Goal: Task Accomplishment & Management: Complete application form

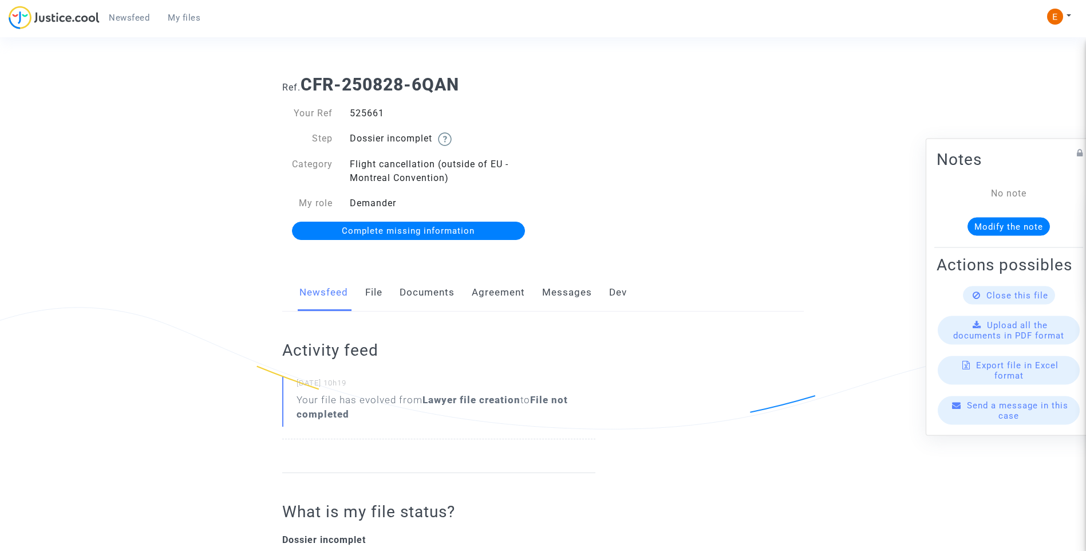
click at [445, 292] on link "Documents" at bounding box center [427, 293] width 55 height 38
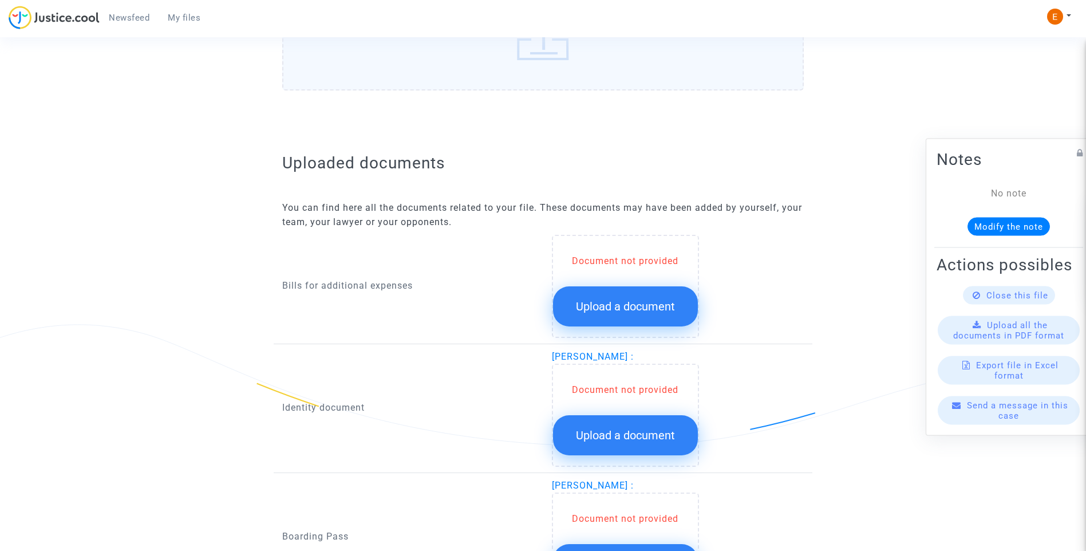
scroll to position [630, 0]
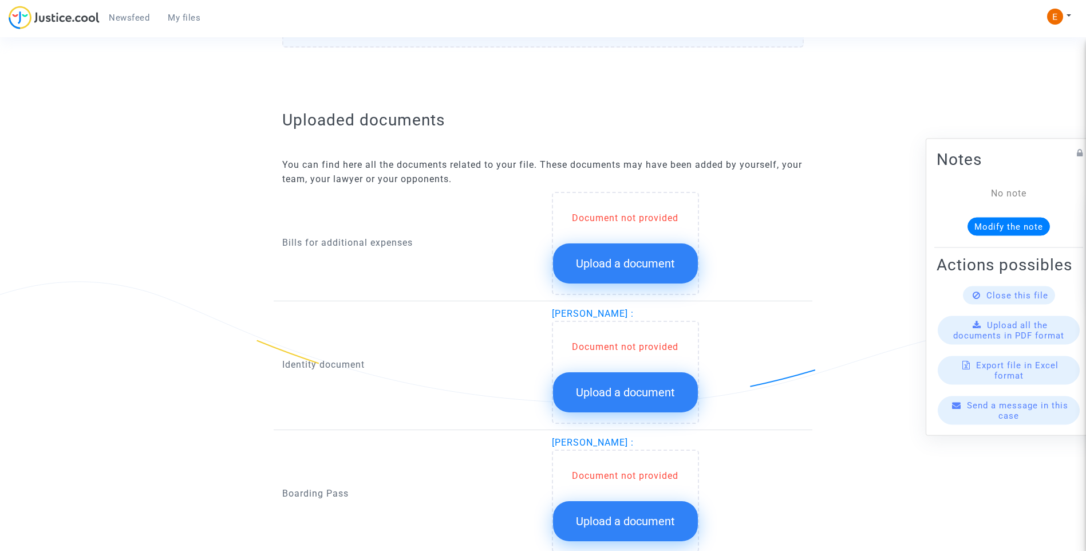
click at [641, 263] on span "Upload a document" at bounding box center [625, 263] width 99 height 14
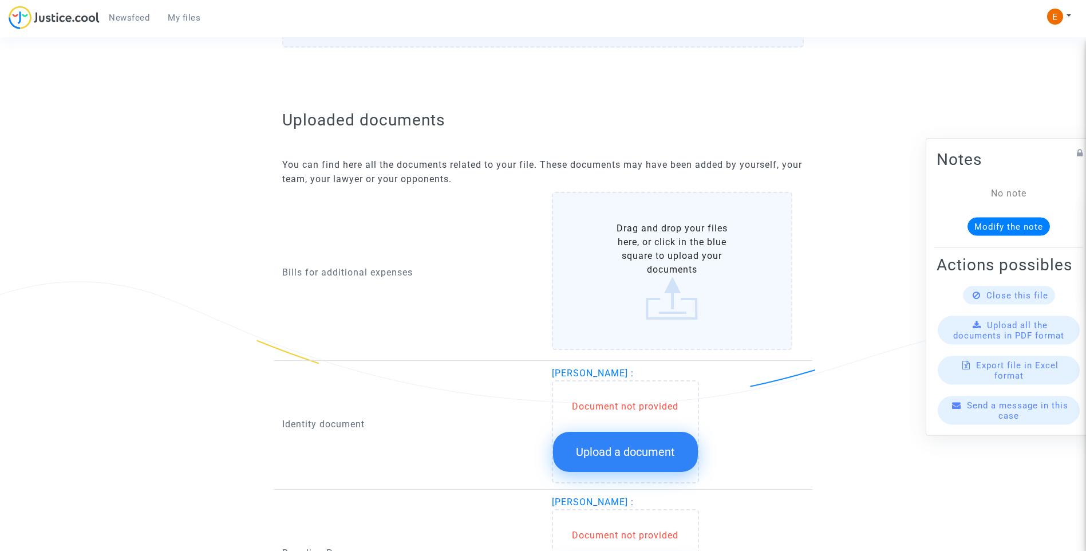
click at [653, 456] on span "Upload a document" at bounding box center [625, 452] width 99 height 14
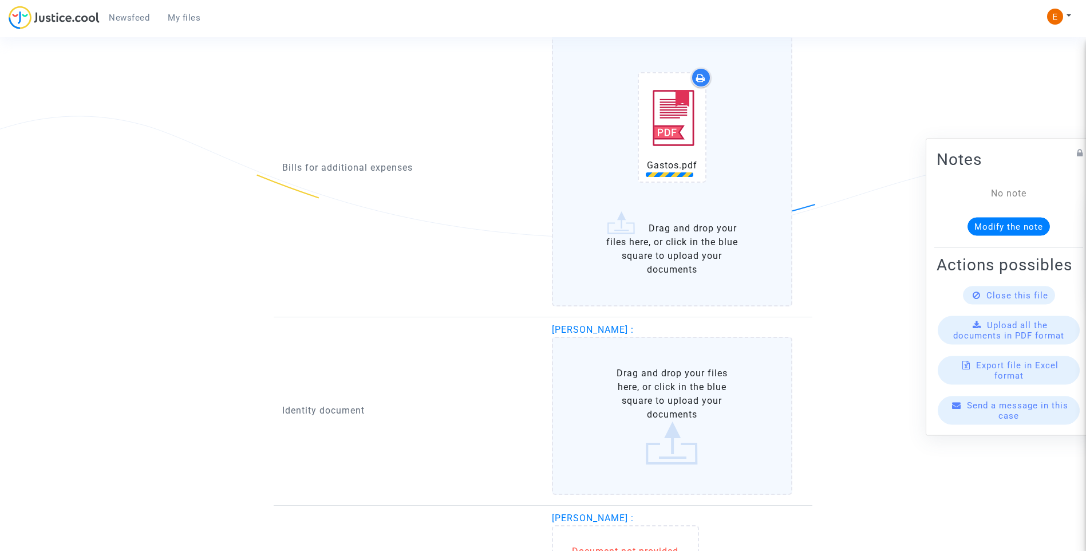
scroll to position [801, 0]
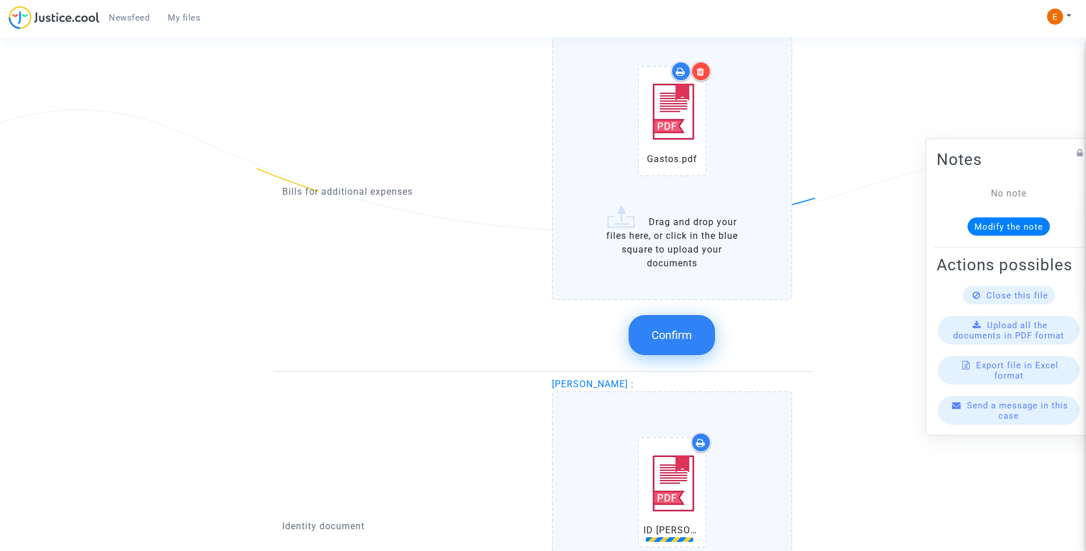
click at [686, 335] on span "Confirm" at bounding box center [671, 335] width 41 height 14
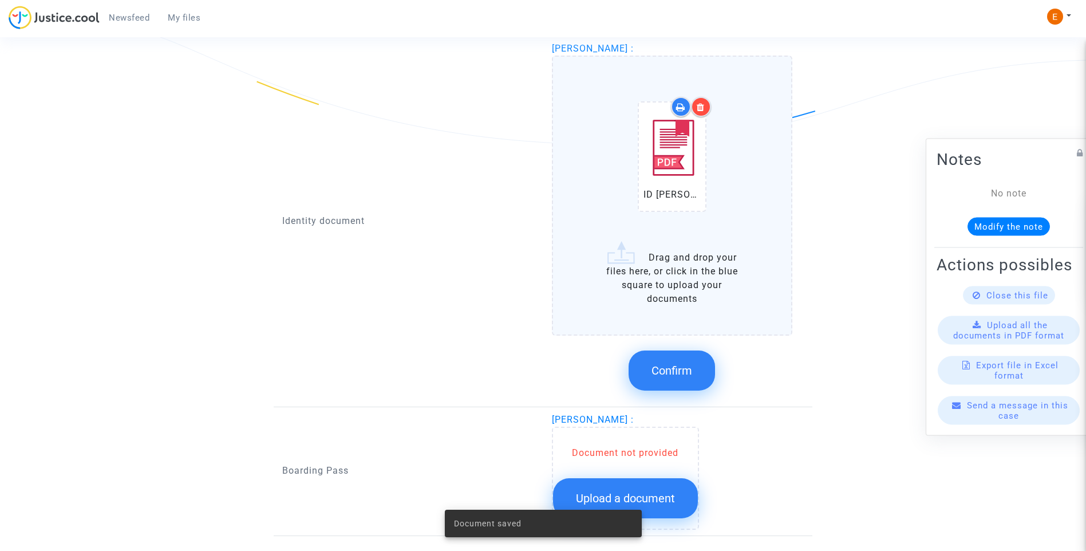
scroll to position [916, 0]
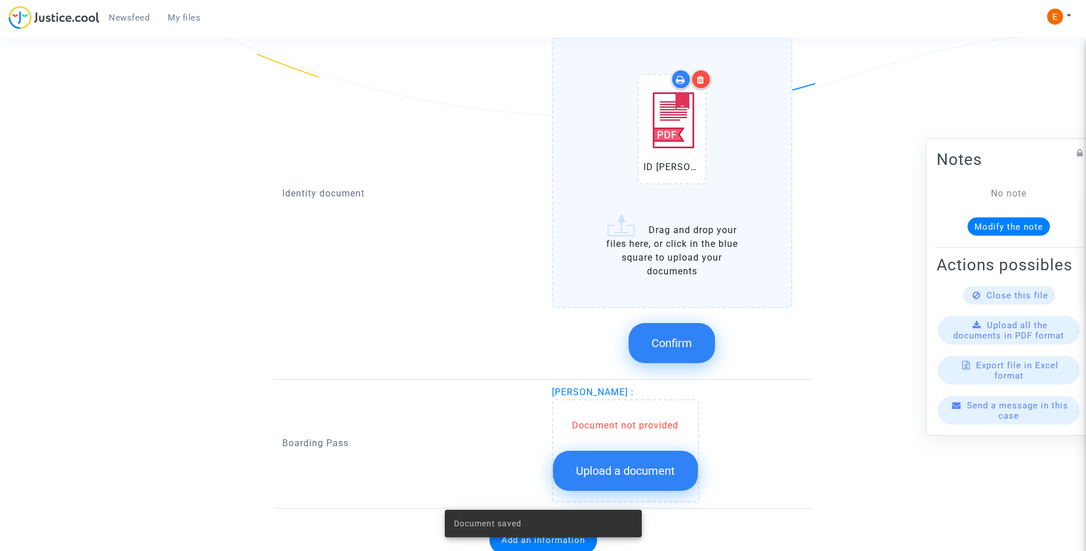
click at [686, 345] on span "Confirm" at bounding box center [671, 343] width 41 height 14
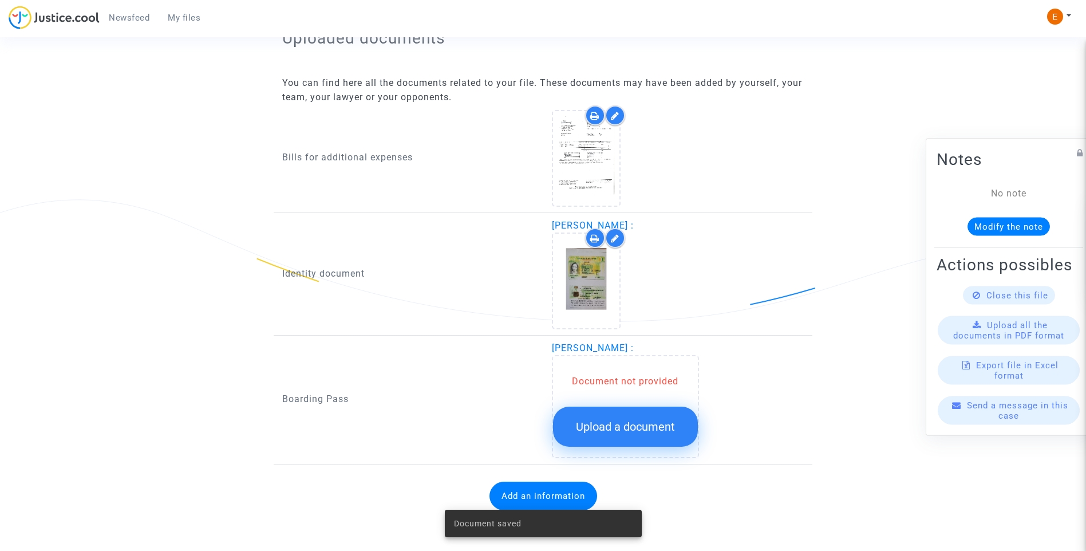
click at [642, 432] on span "Upload a document" at bounding box center [625, 427] width 99 height 14
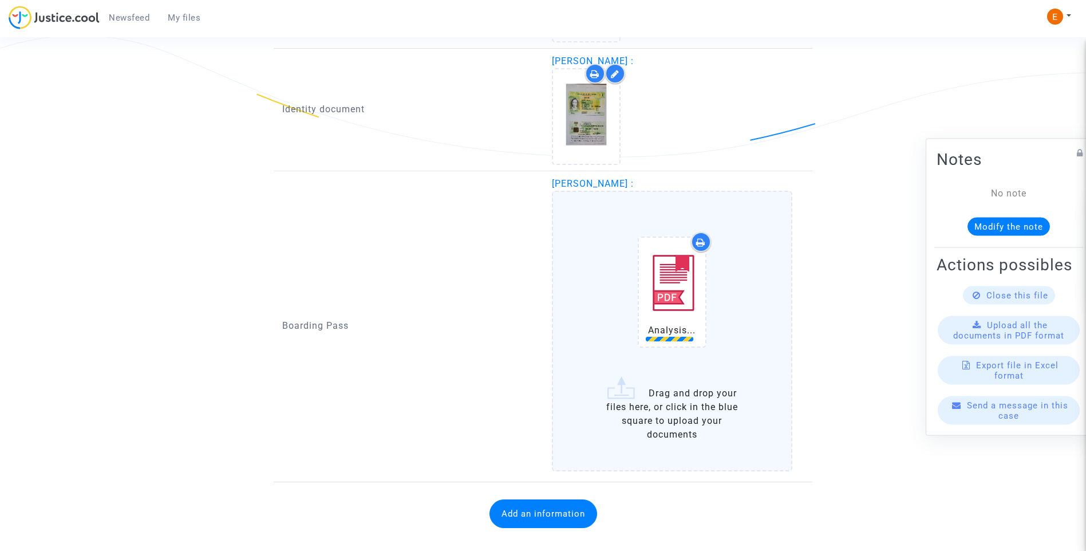
scroll to position [894, 0]
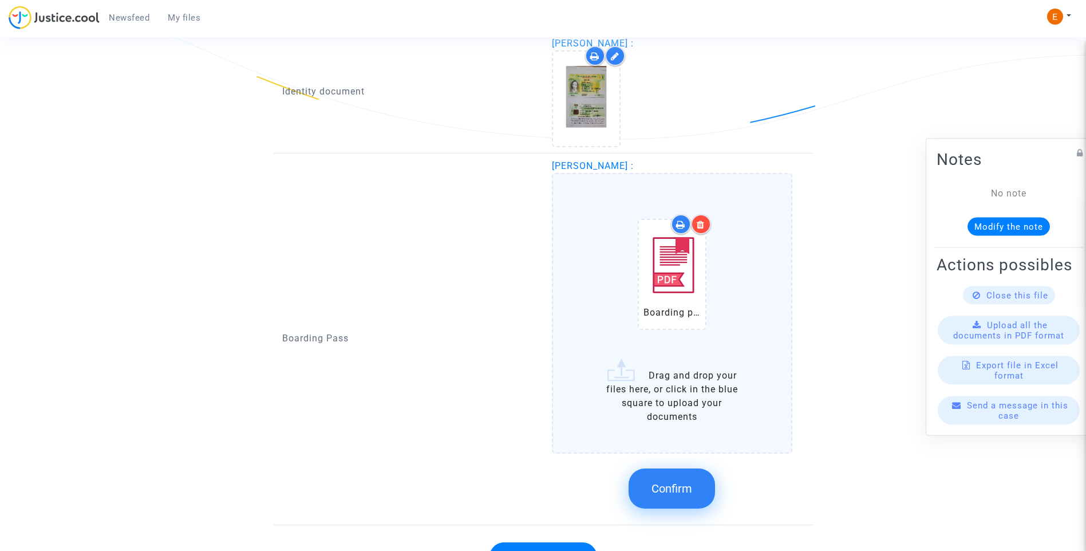
click at [689, 484] on span "Confirm" at bounding box center [671, 488] width 41 height 14
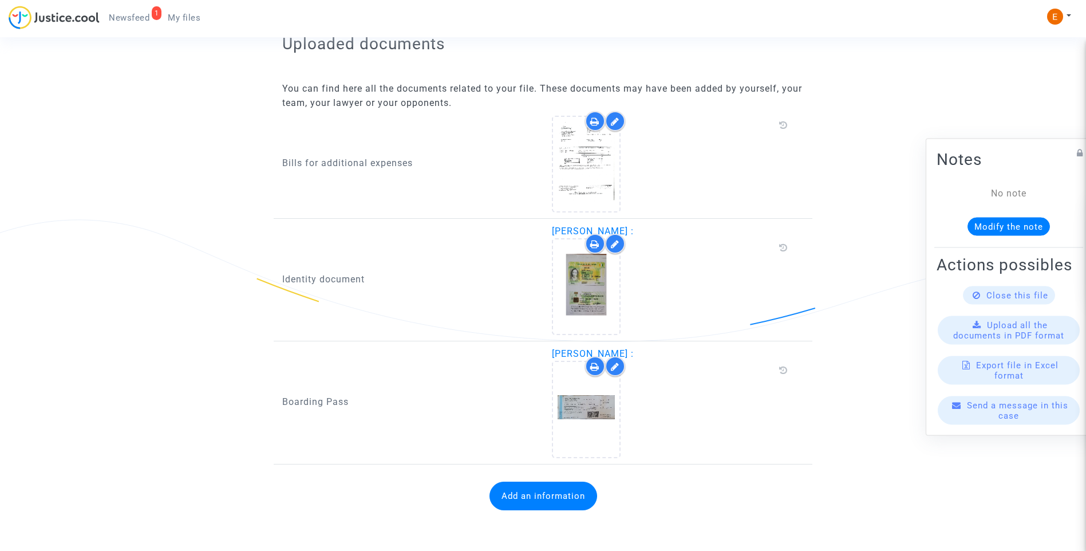
click at [554, 497] on button "Add an information" at bounding box center [543, 495] width 108 height 29
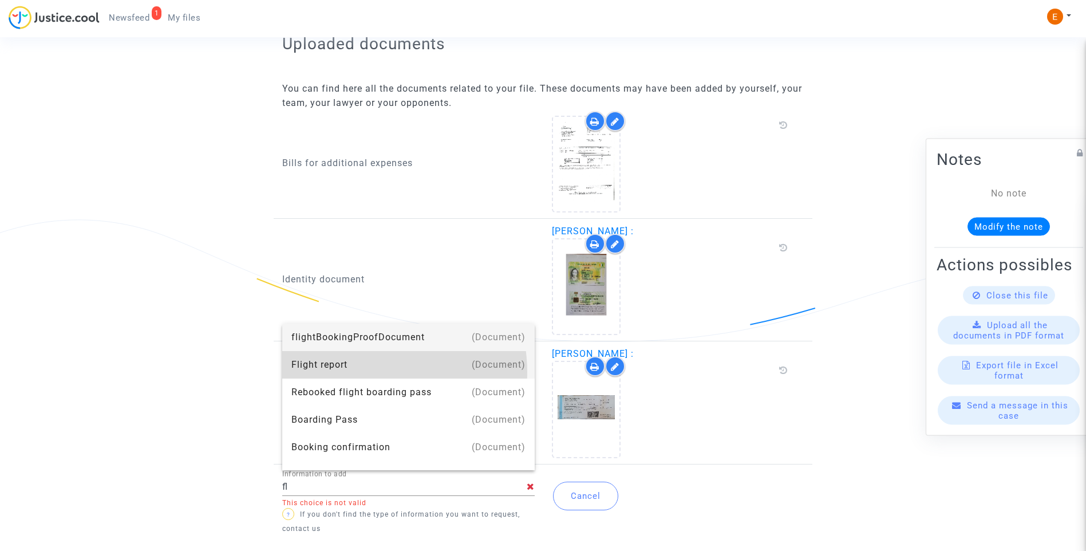
click at [376, 372] on div "Flight report" at bounding box center [408, 364] width 234 height 27
type input "Flight report"
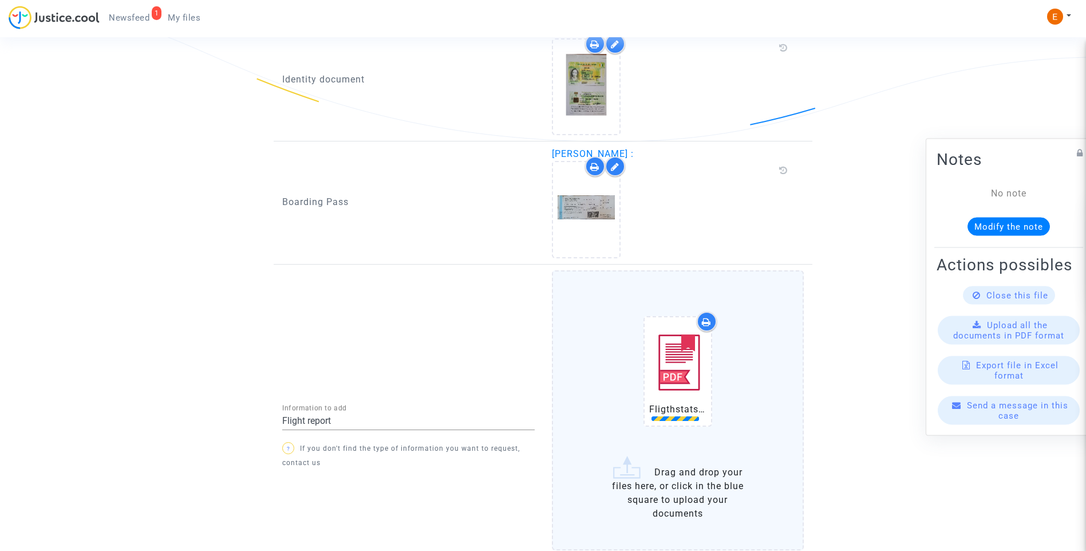
scroll to position [961, 0]
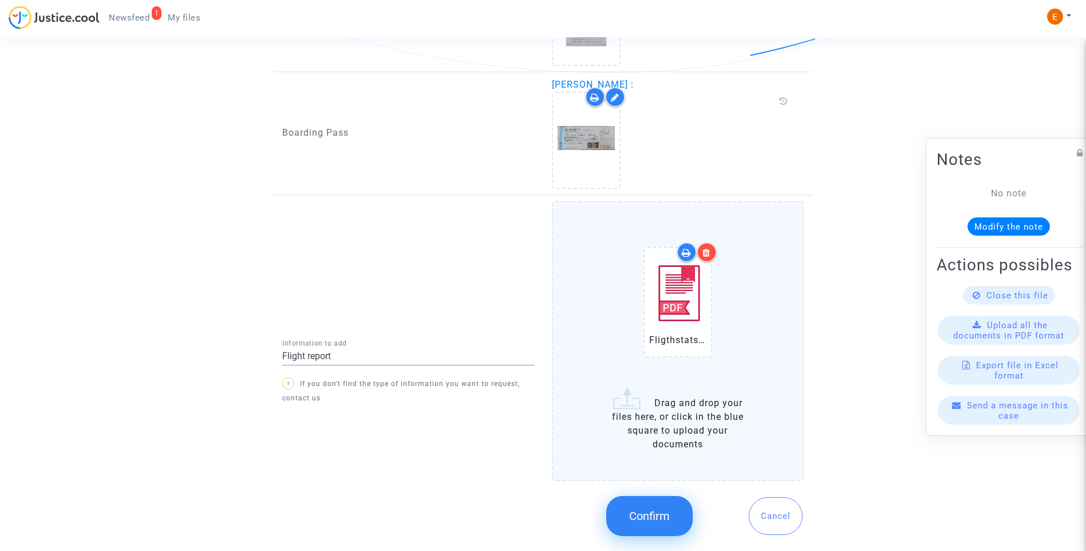
click at [673, 516] on button "Confirm" at bounding box center [649, 516] width 86 height 40
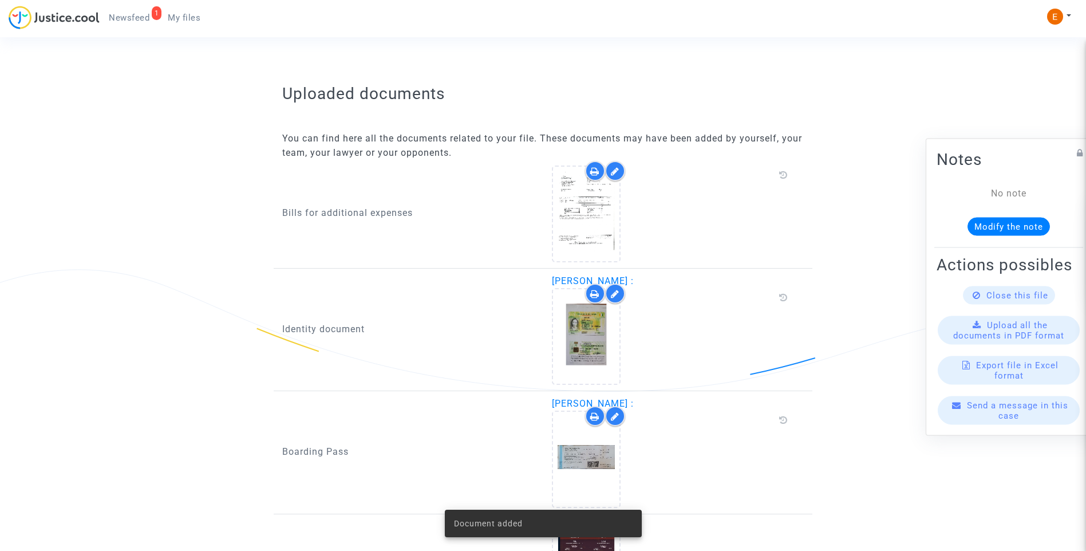
scroll to position [571, 0]
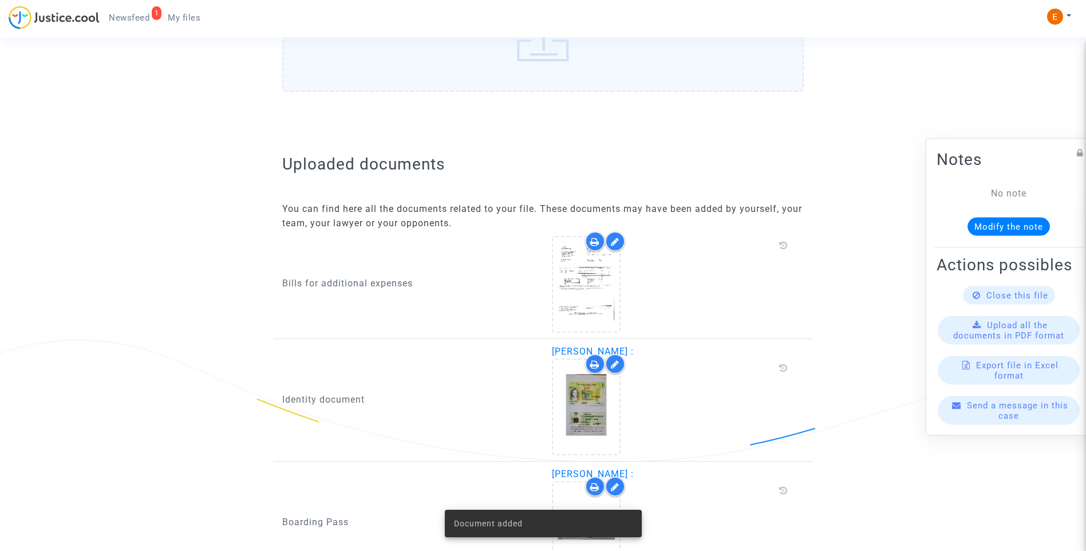
click at [128, 16] on span "Newsfeed" at bounding box center [129, 18] width 41 height 10
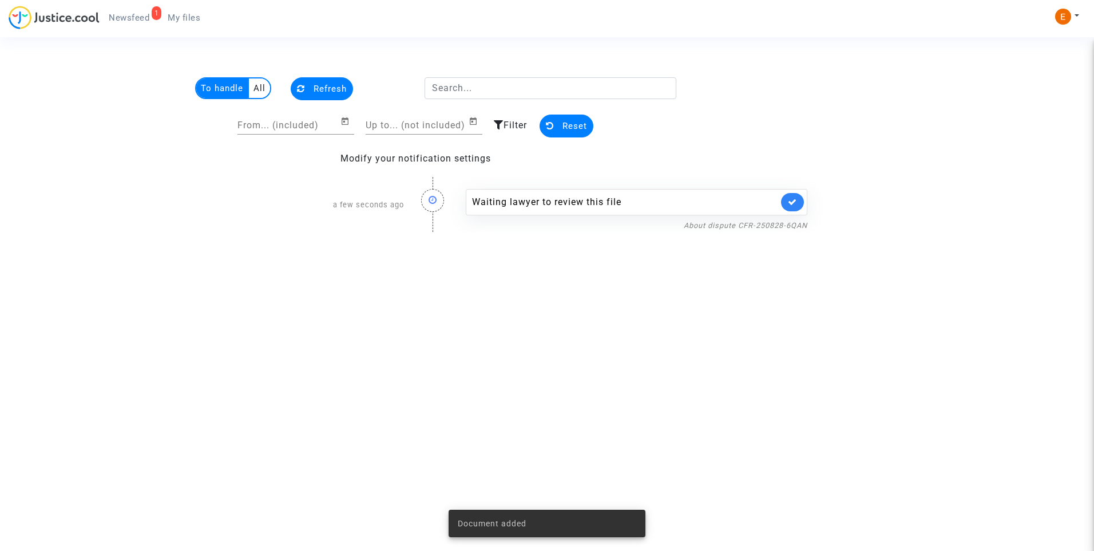
click at [788, 204] on icon at bounding box center [792, 201] width 9 height 9
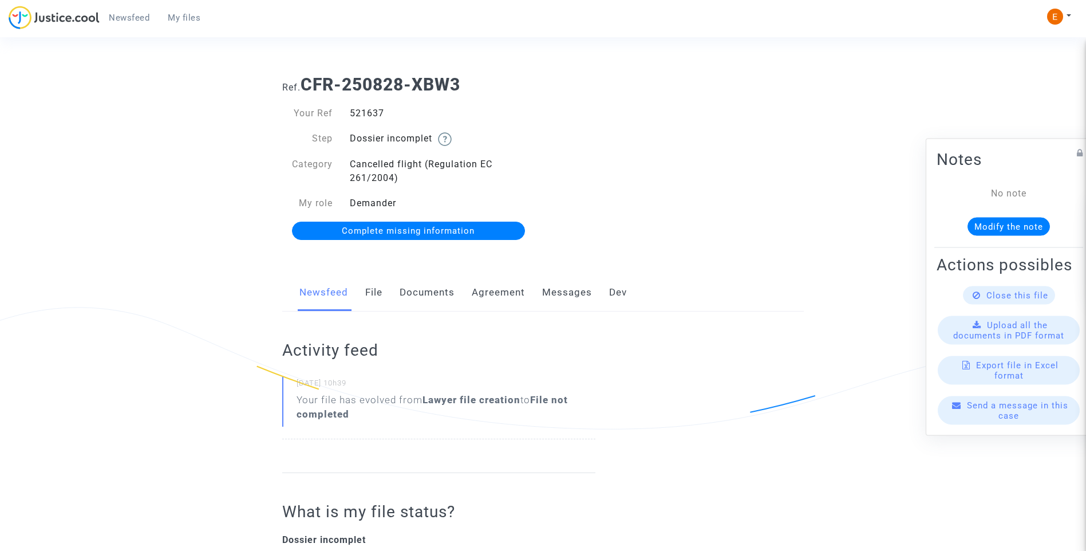
click at [433, 298] on link "Documents" at bounding box center [427, 293] width 55 height 38
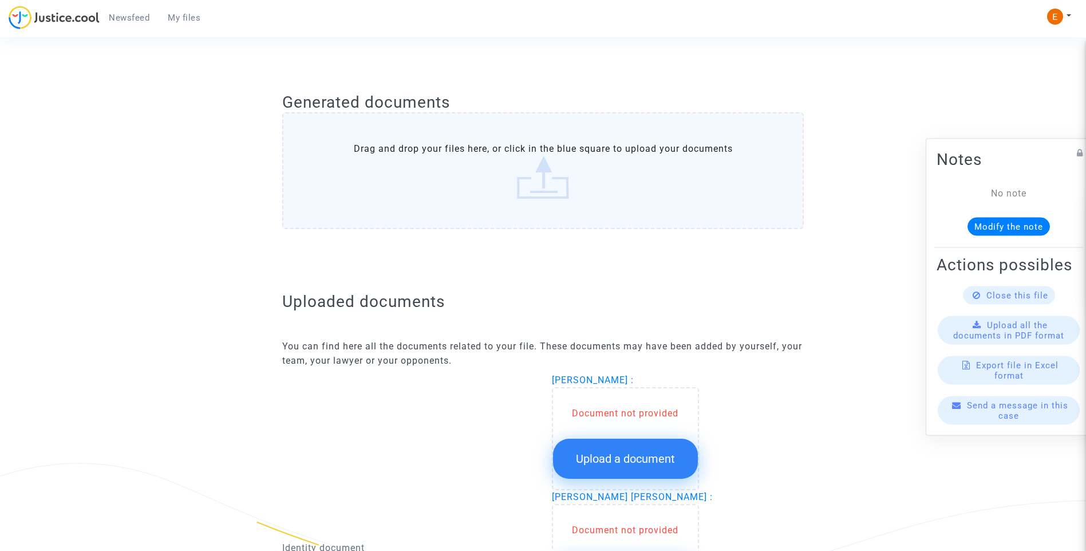
scroll to position [687, 0]
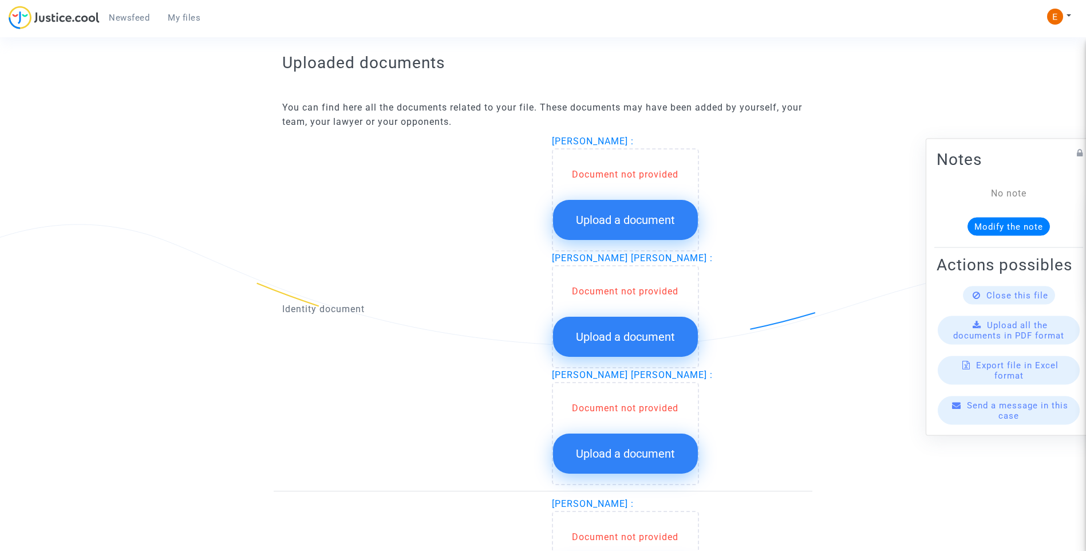
click at [662, 222] on span "Upload a document" at bounding box center [625, 220] width 99 height 14
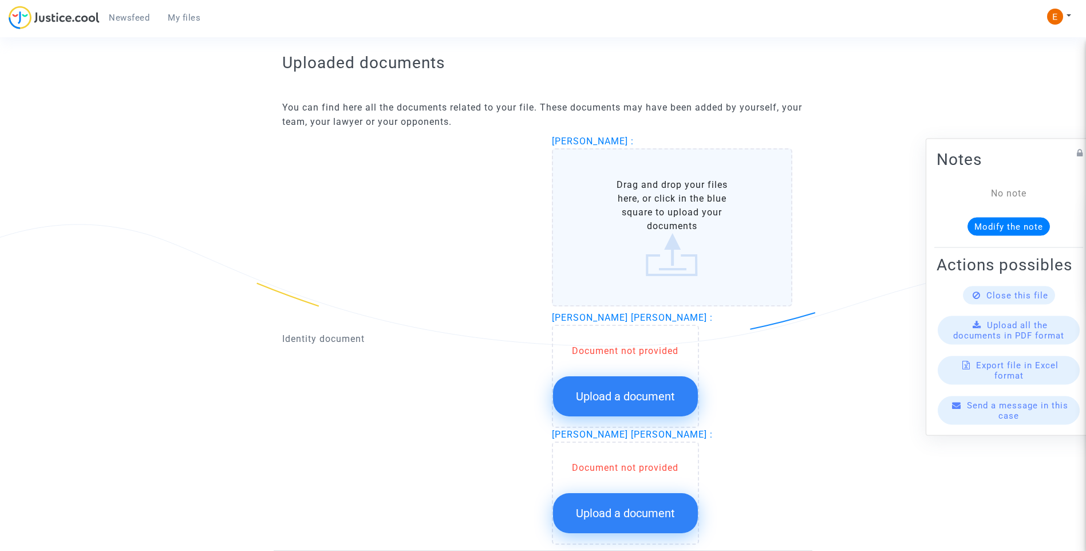
click at [659, 397] on span "Upload a document" at bounding box center [625, 396] width 99 height 14
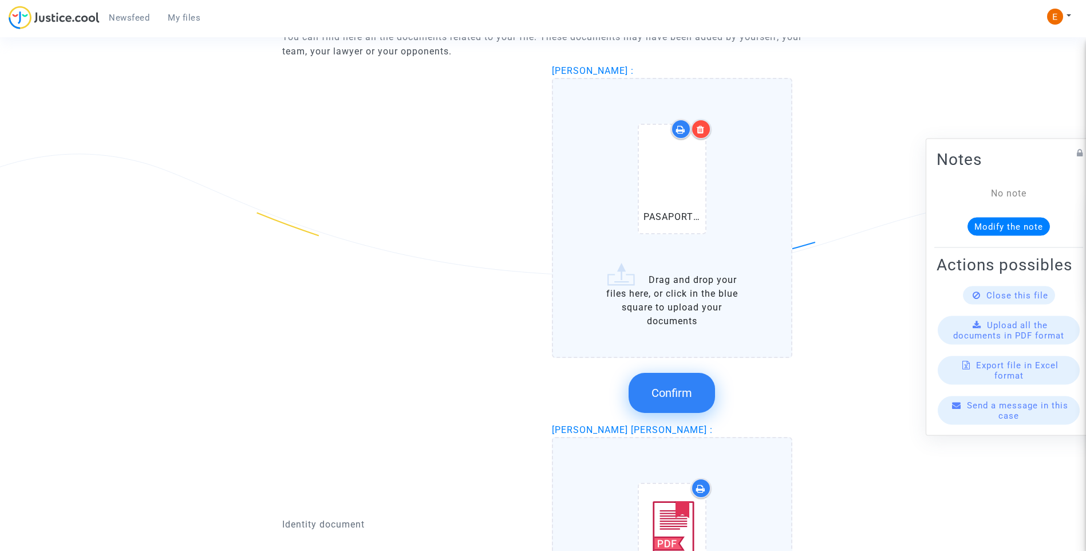
scroll to position [744, 0]
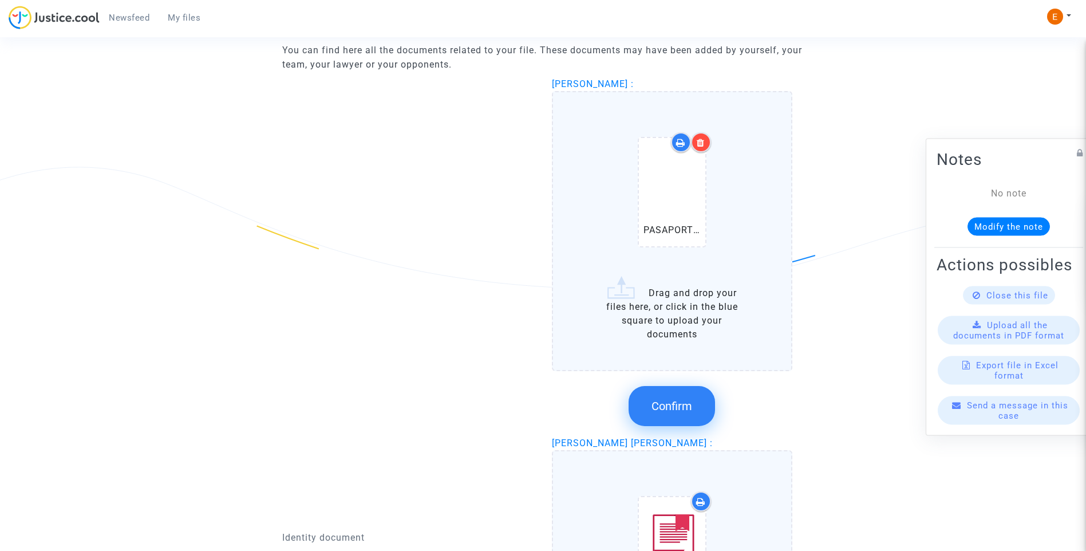
click at [682, 414] on button "Confirm" at bounding box center [672, 406] width 86 height 40
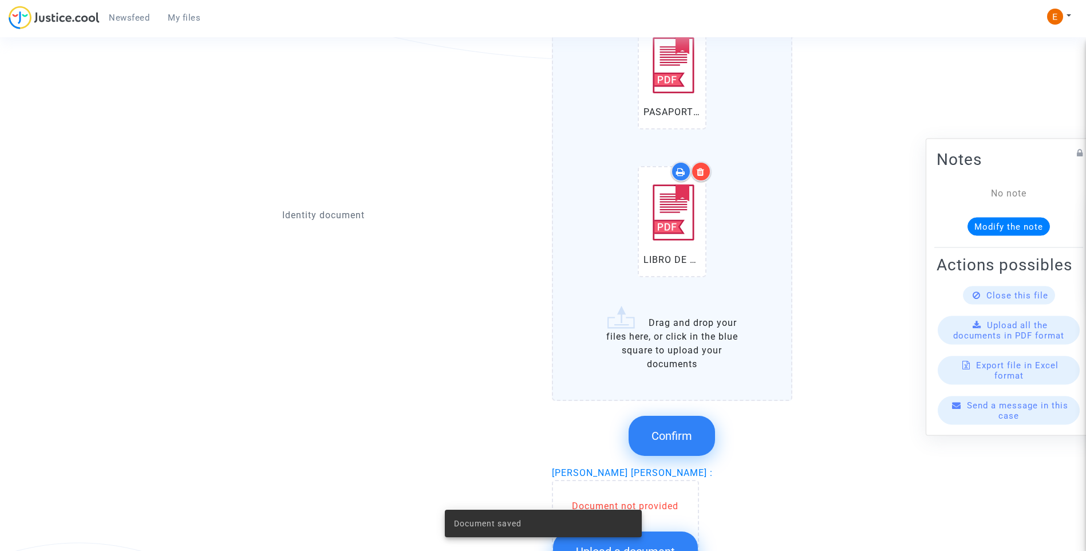
scroll to position [973, 0]
click at [683, 448] on button "Confirm" at bounding box center [672, 435] width 86 height 40
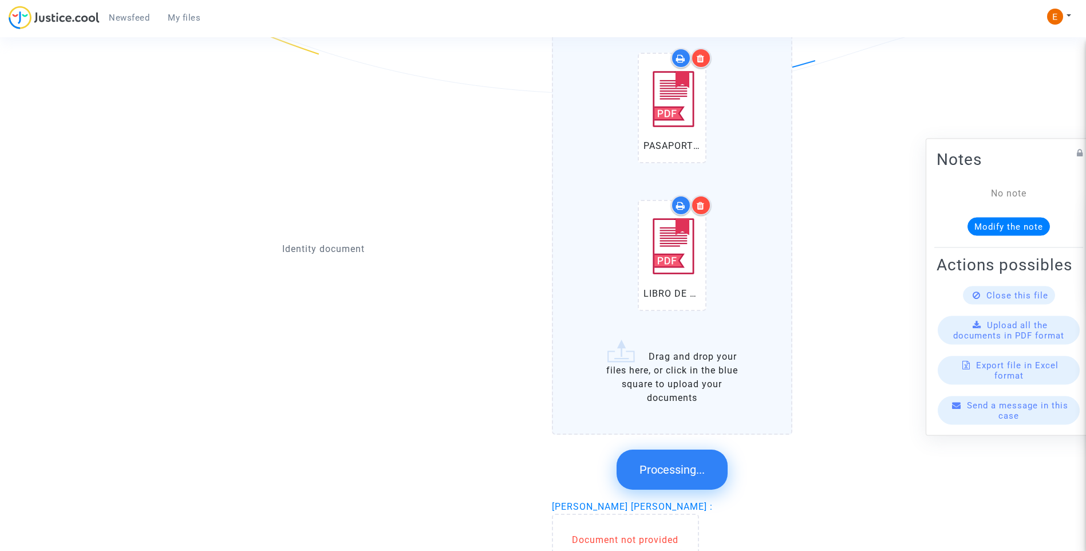
scroll to position [859, 0]
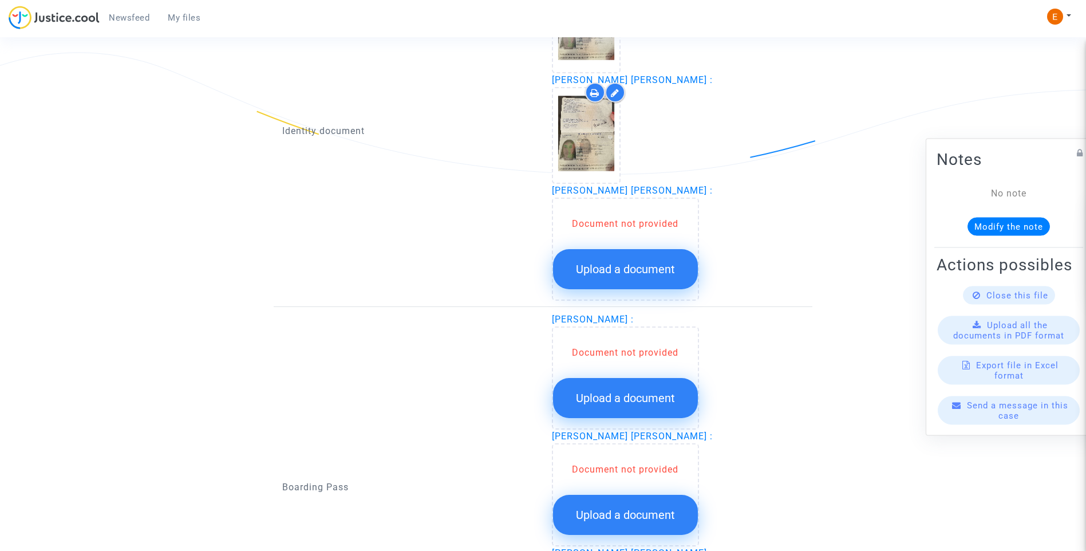
click at [646, 271] on span "Upload a document" at bounding box center [625, 269] width 99 height 14
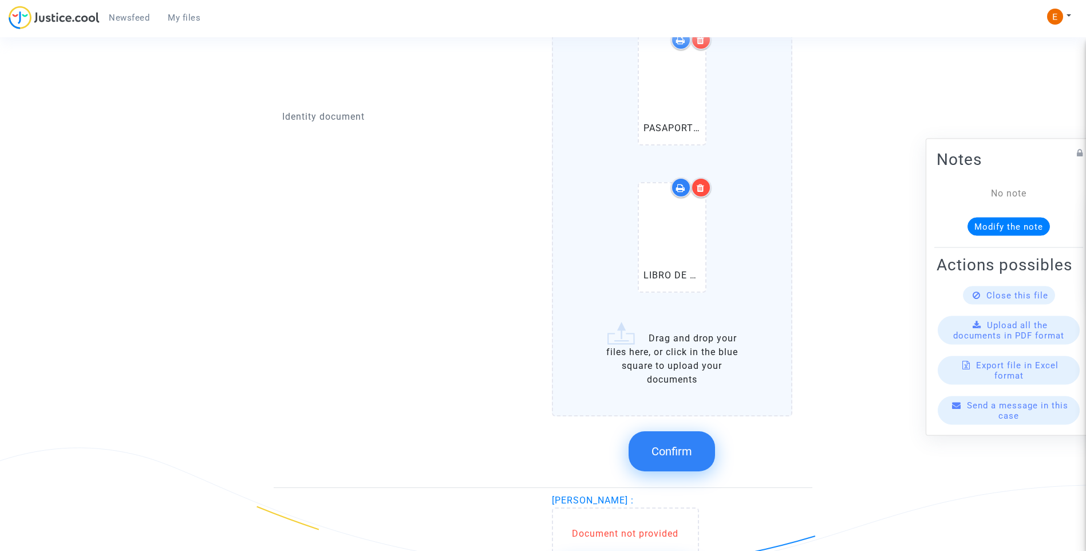
scroll to position [1088, 0]
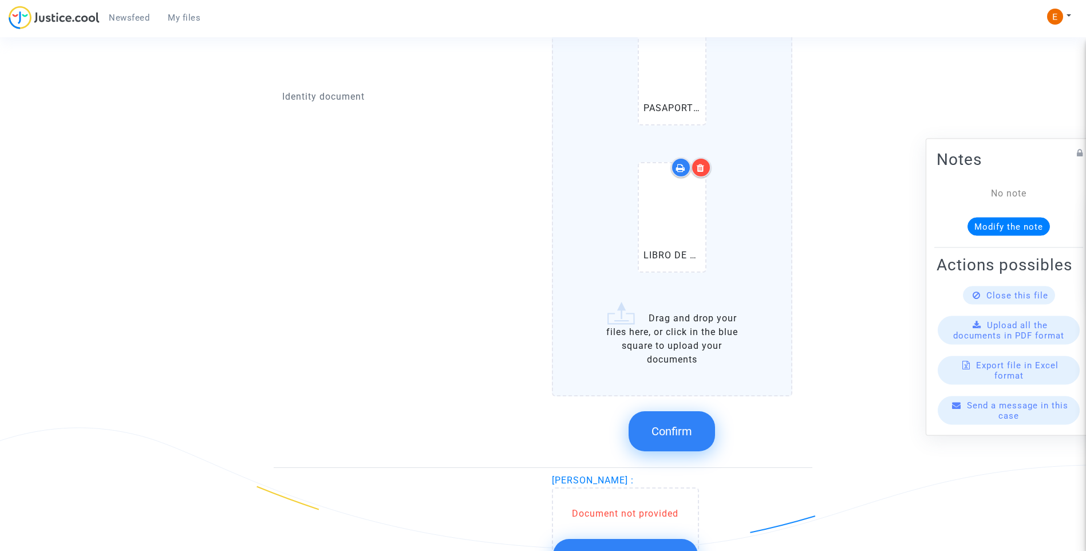
click at [685, 437] on span "Confirm" at bounding box center [671, 431] width 41 height 14
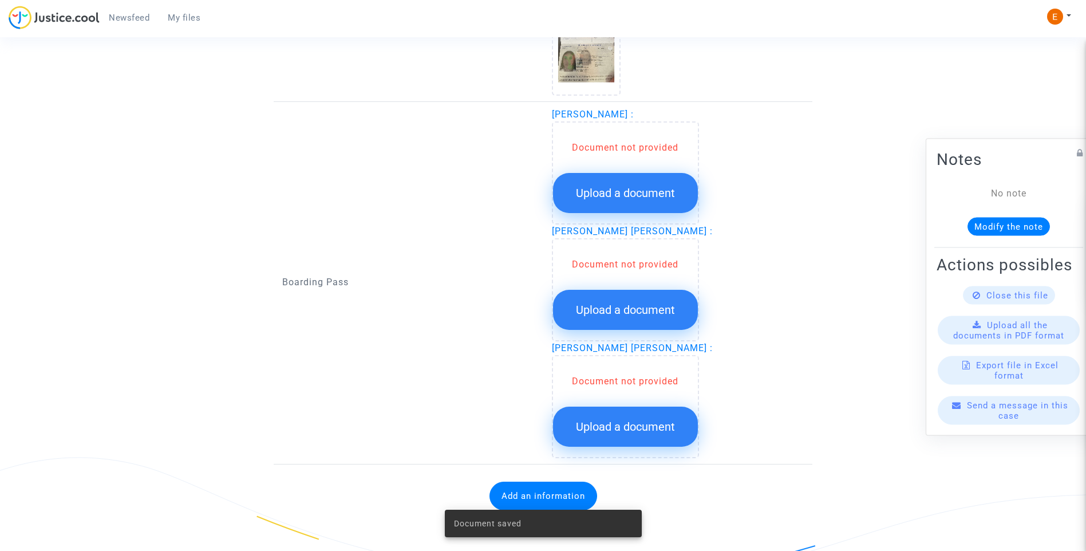
click at [657, 197] on span "Upload a document" at bounding box center [625, 193] width 99 height 14
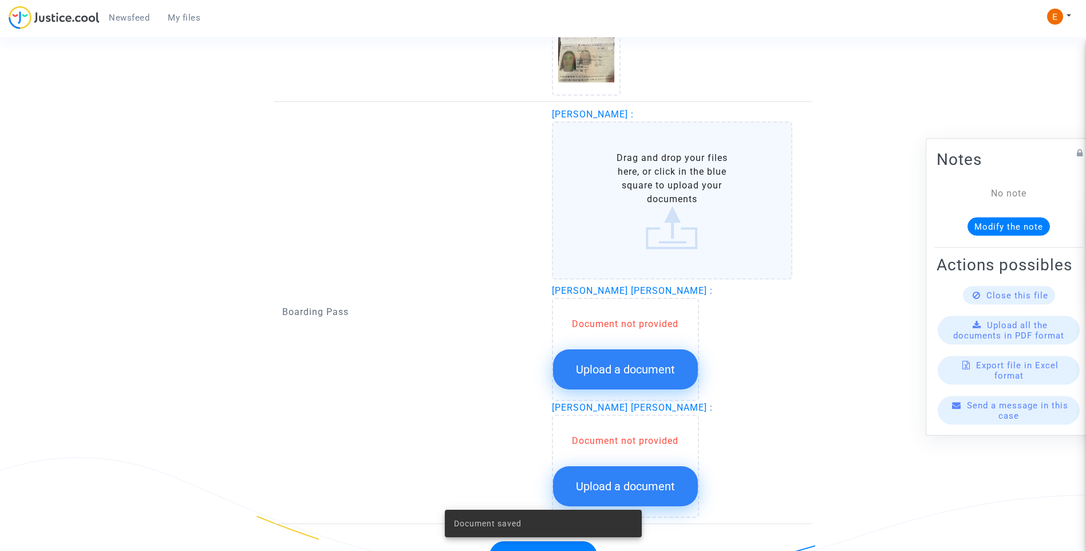
click at [639, 384] on button "Upload a document" at bounding box center [625, 369] width 145 height 40
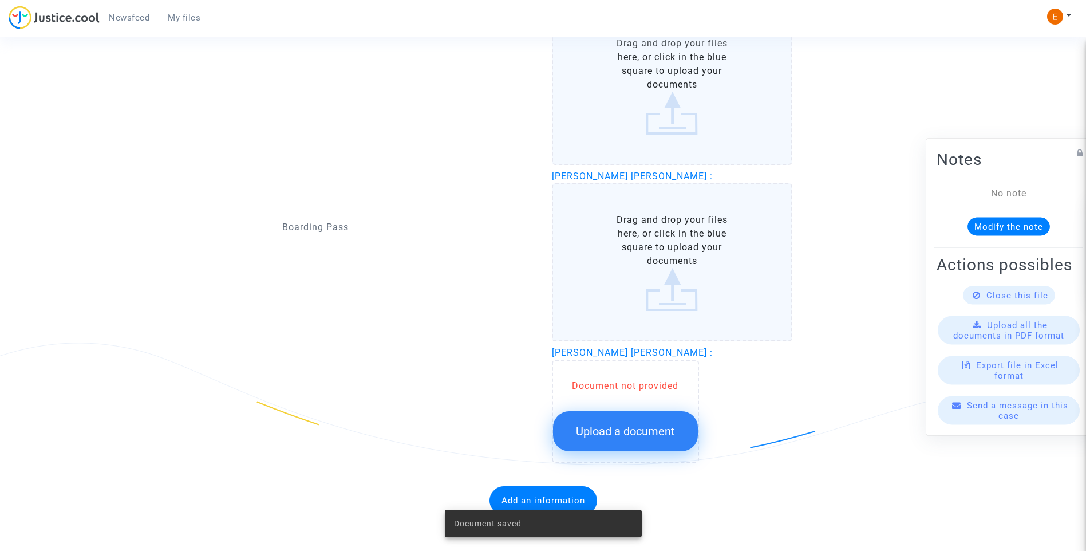
click at [675, 443] on button "Upload a document" at bounding box center [625, 431] width 145 height 40
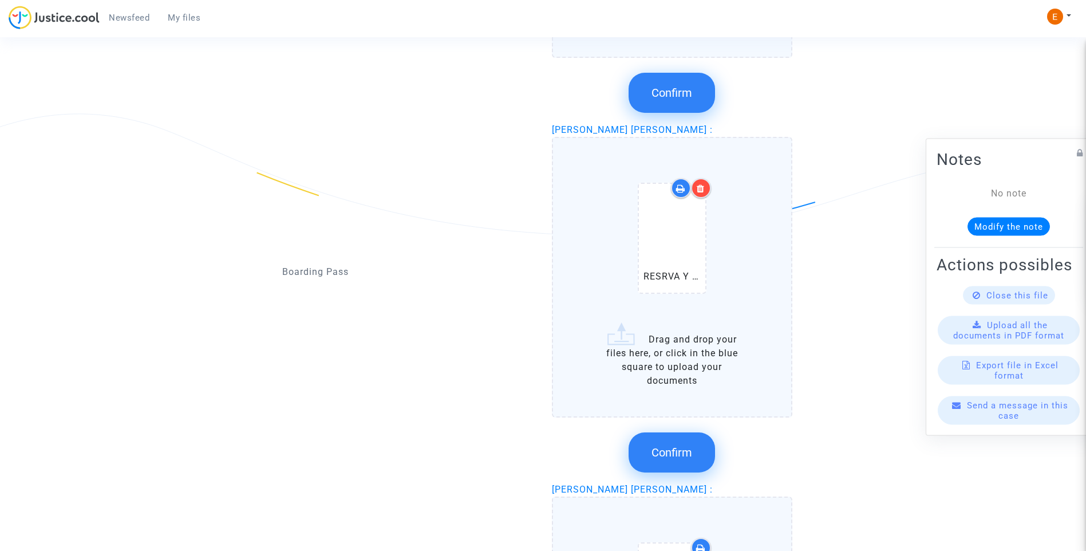
scroll to position [1115, 0]
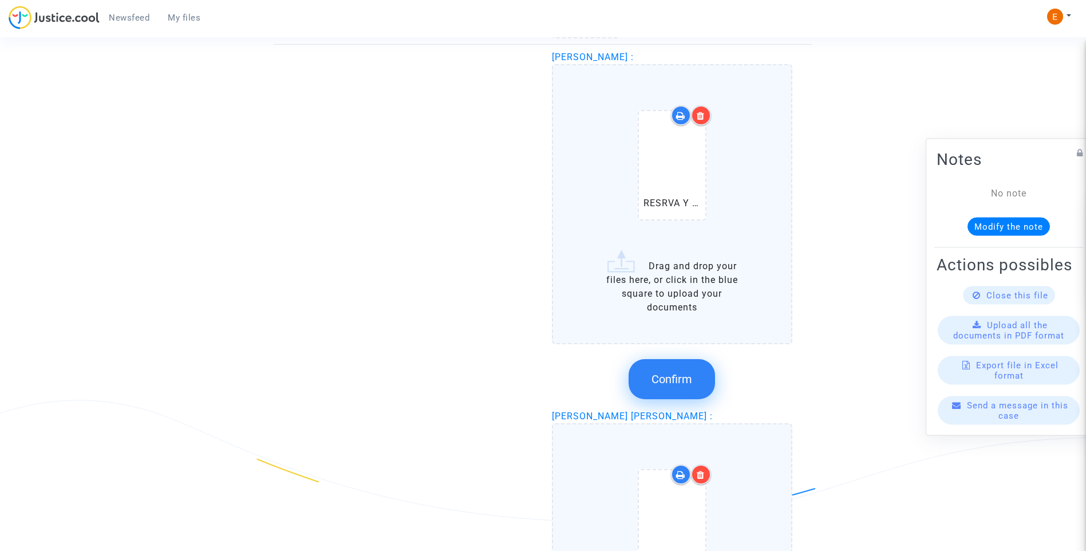
click at [665, 385] on span "Confirm" at bounding box center [671, 379] width 41 height 14
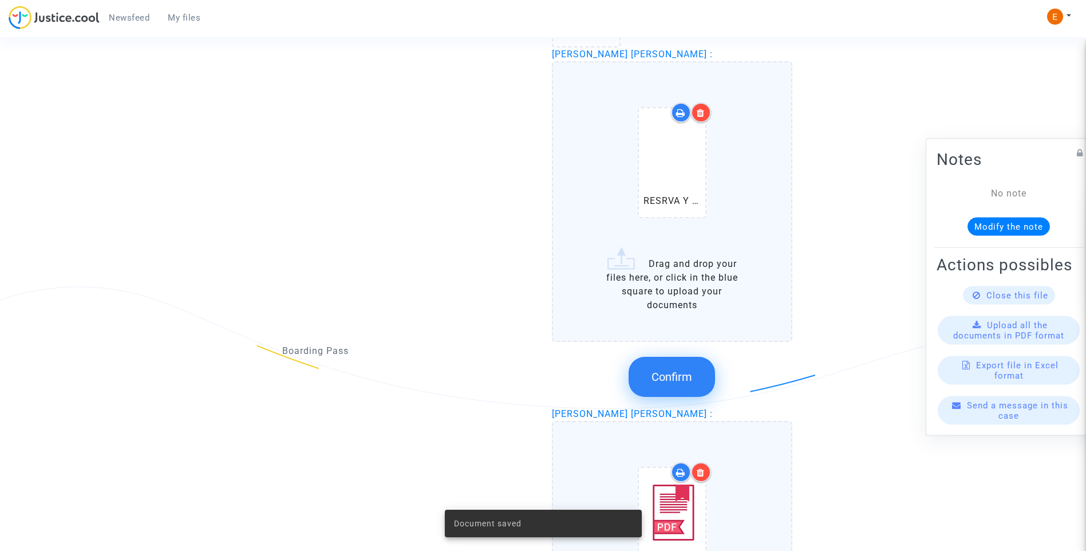
scroll to position [1230, 0]
click at [679, 375] on span "Confirm" at bounding box center [671, 376] width 41 height 14
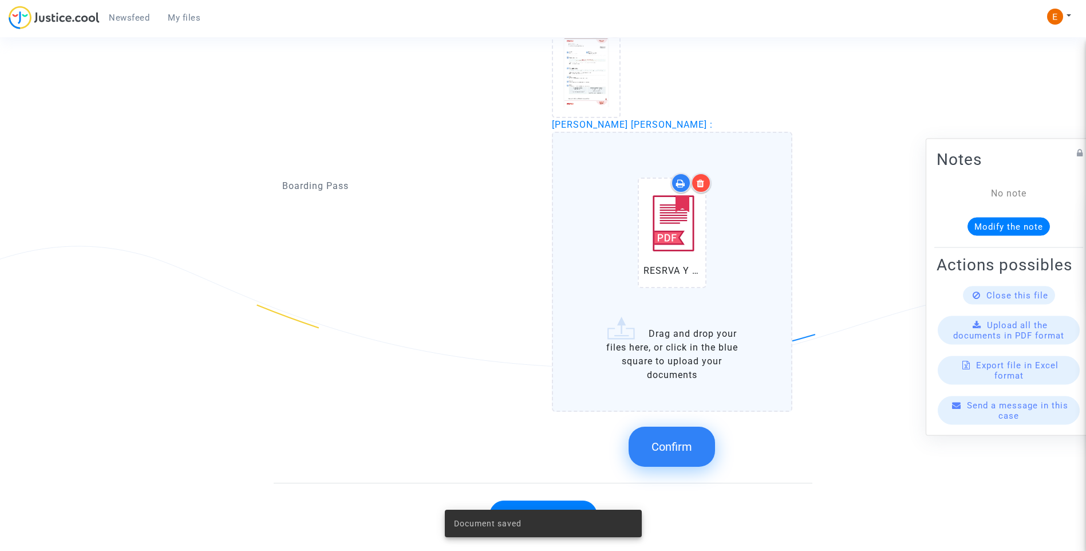
scroll to position [1288, 0]
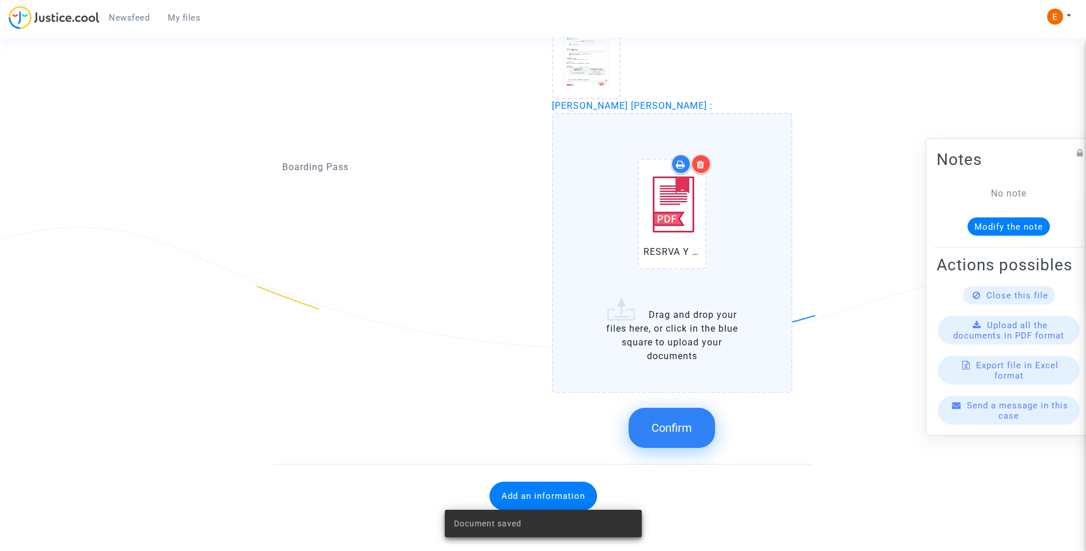
click at [704, 432] on button "Confirm" at bounding box center [672, 428] width 86 height 40
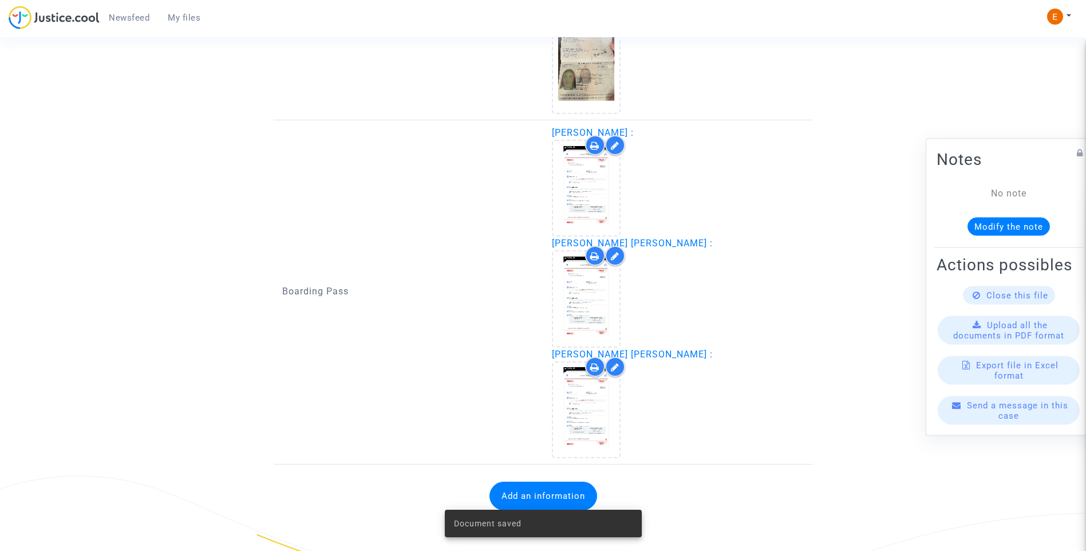
scroll to position [1040, 0]
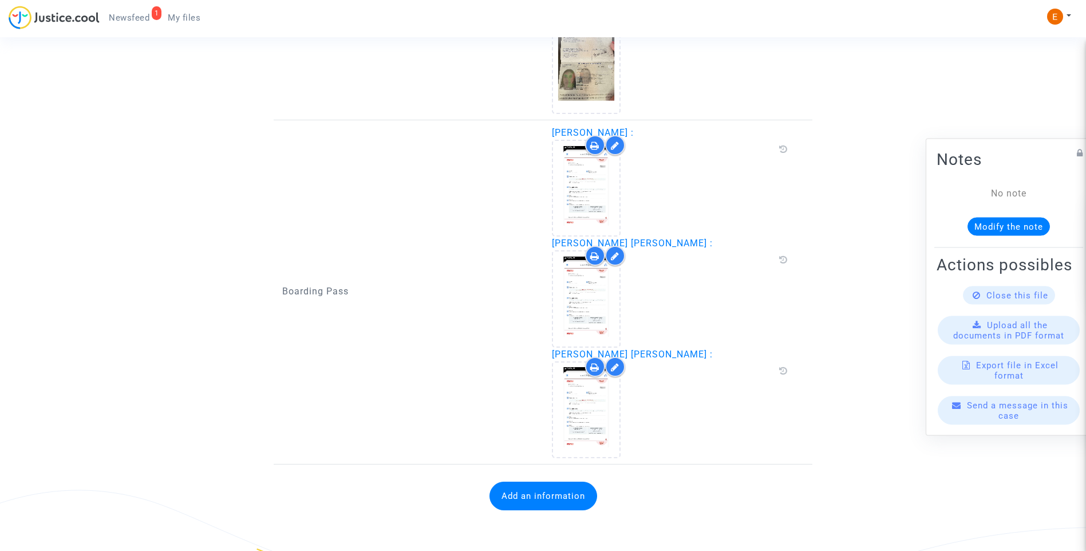
click at [580, 498] on button "Add an information" at bounding box center [543, 495] width 108 height 29
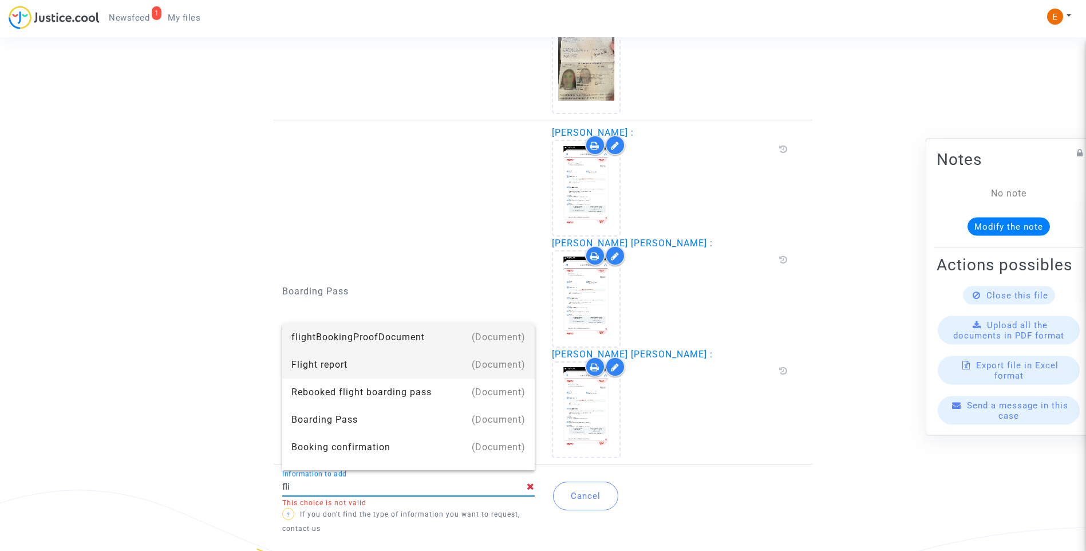
click at [346, 358] on div "Flight report" at bounding box center [408, 364] width 234 height 27
type input "Flight report"
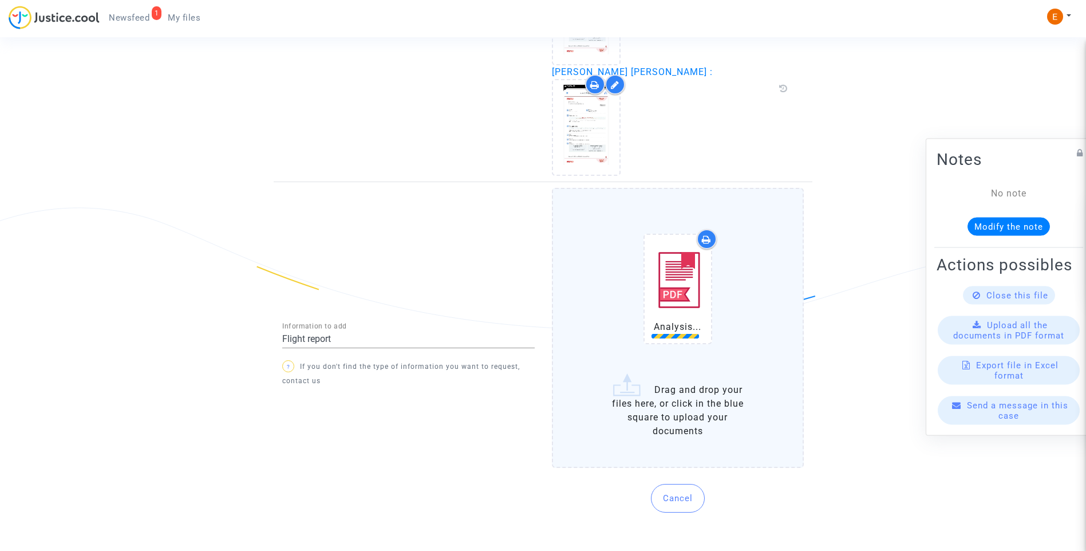
scroll to position [1311, 0]
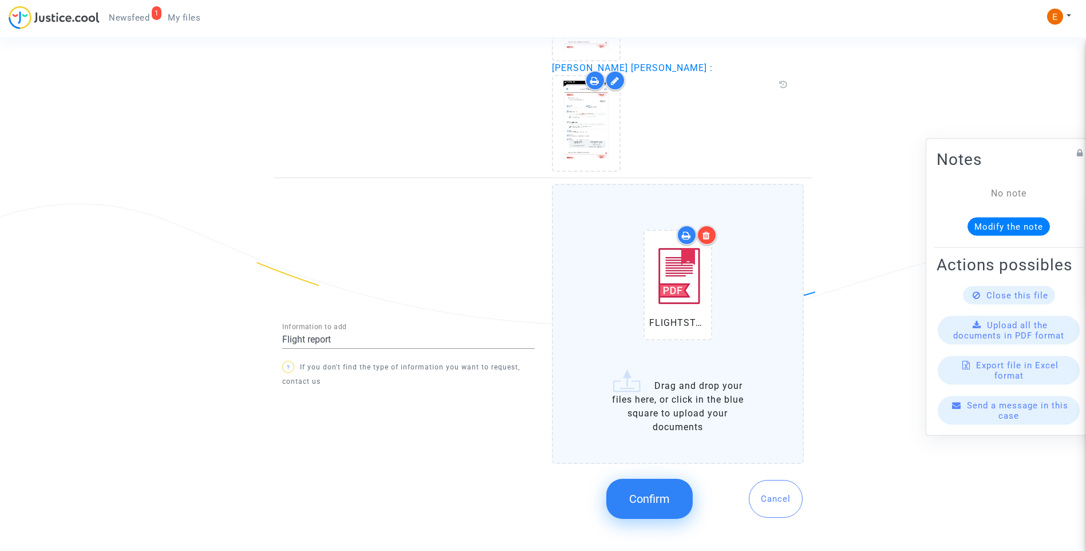
click at [654, 502] on span "Confirm" at bounding box center [649, 499] width 41 height 14
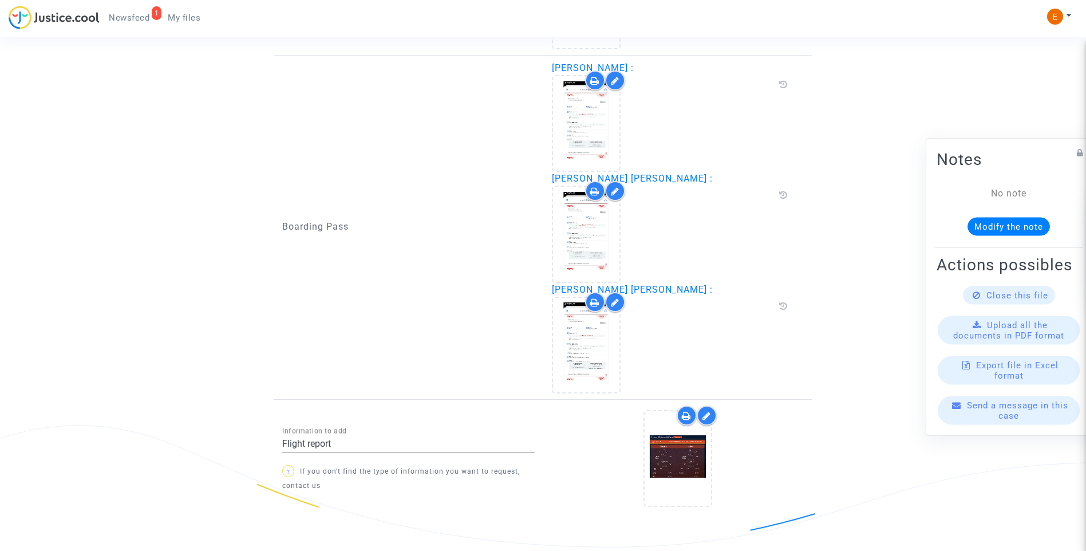
scroll to position [1134, 0]
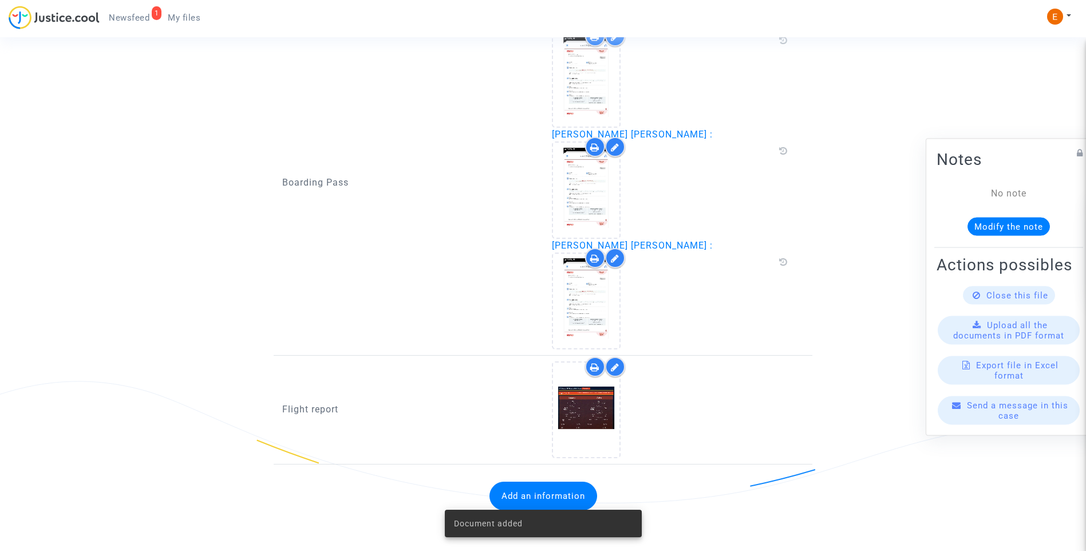
click at [133, 22] on span "Newsfeed" at bounding box center [129, 18] width 41 height 10
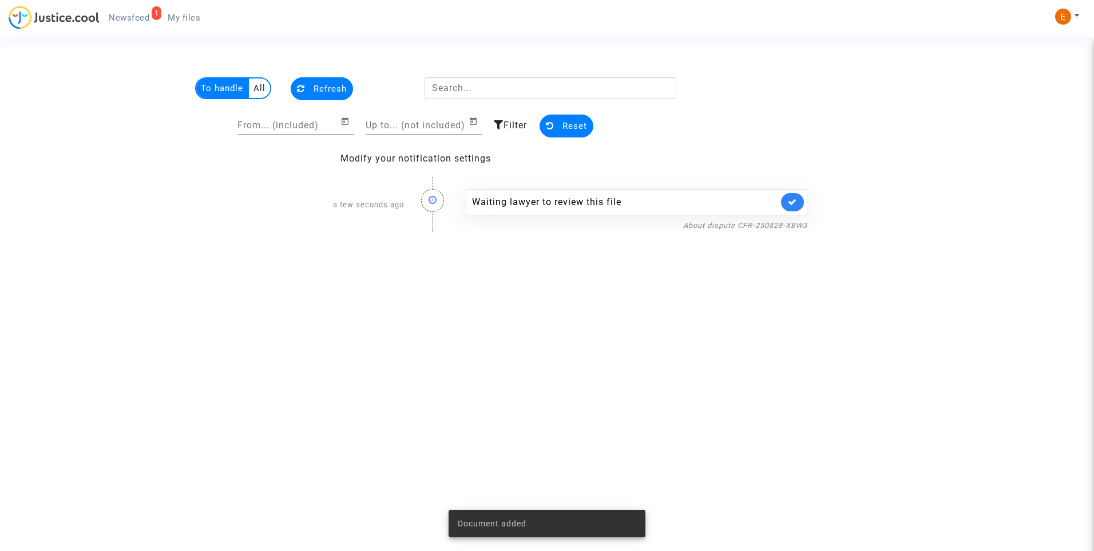
click at [796, 205] on icon at bounding box center [792, 201] width 9 height 9
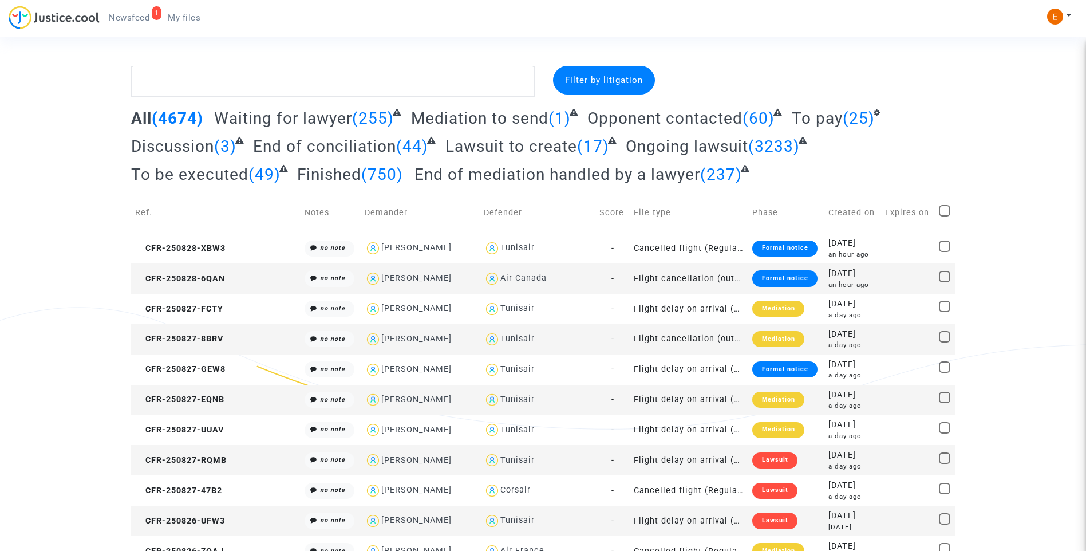
click at [150, 17] on link "1 Newsfeed" at bounding box center [129, 17] width 59 height 17
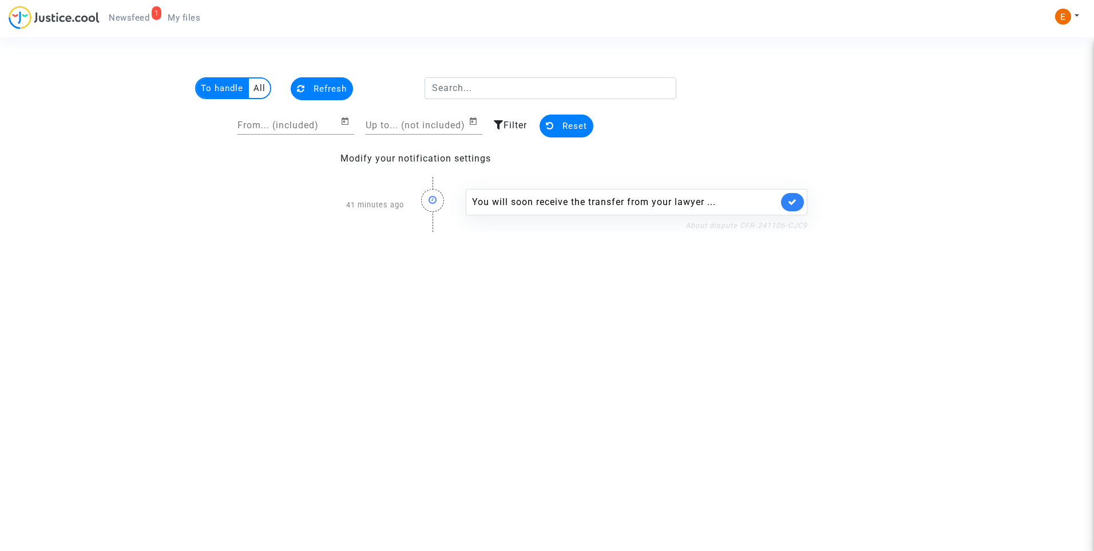
click at [746, 225] on link "About dispute CFR-241106-CJC9" at bounding box center [747, 225] width 122 height 9
click at [796, 200] on icon at bounding box center [792, 201] width 9 height 9
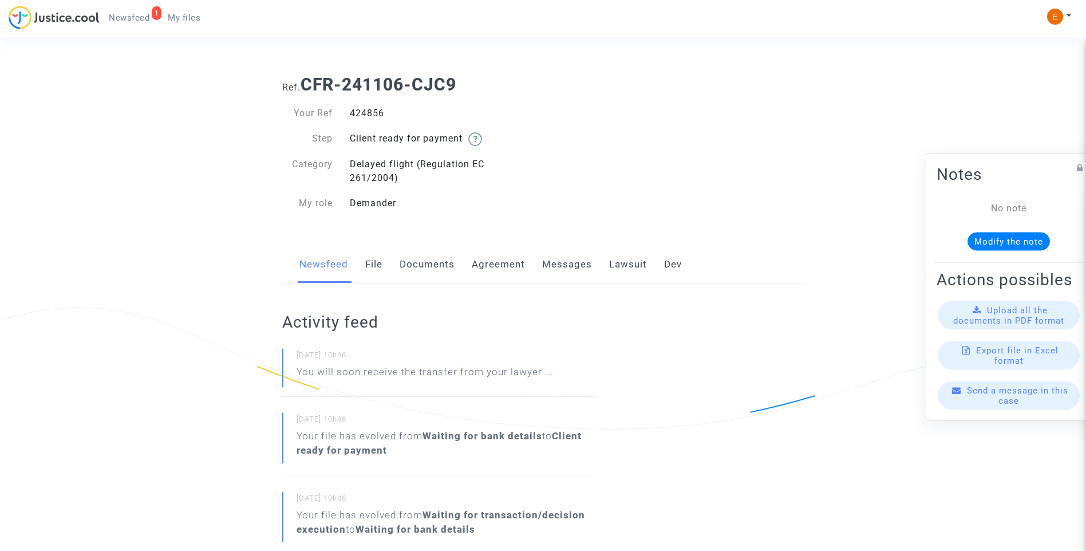
click at [368, 114] on div "424856" at bounding box center [442, 113] width 202 height 14
copy div "424856"
